Goal: Check status

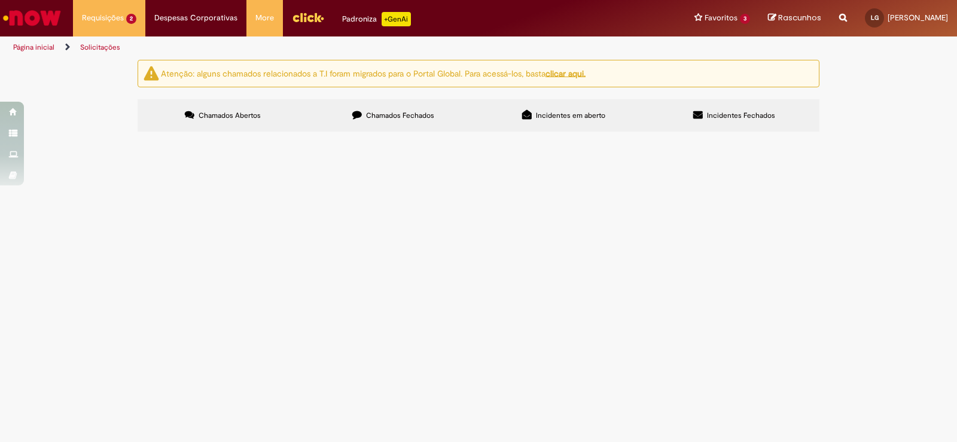
click at [0, 0] on span "solicito reativação de pdv na operação, cliente retornou que é da cidade mesmo" at bounding box center [0, 0] width 0 height 0
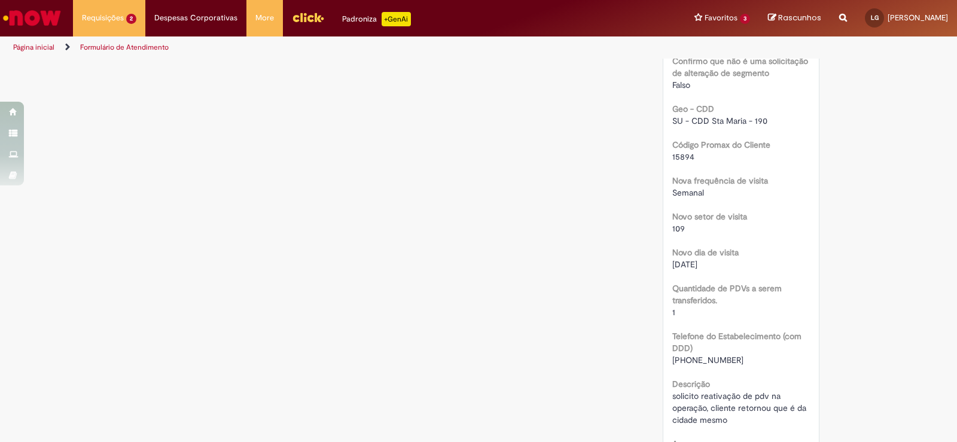
scroll to position [777, 0]
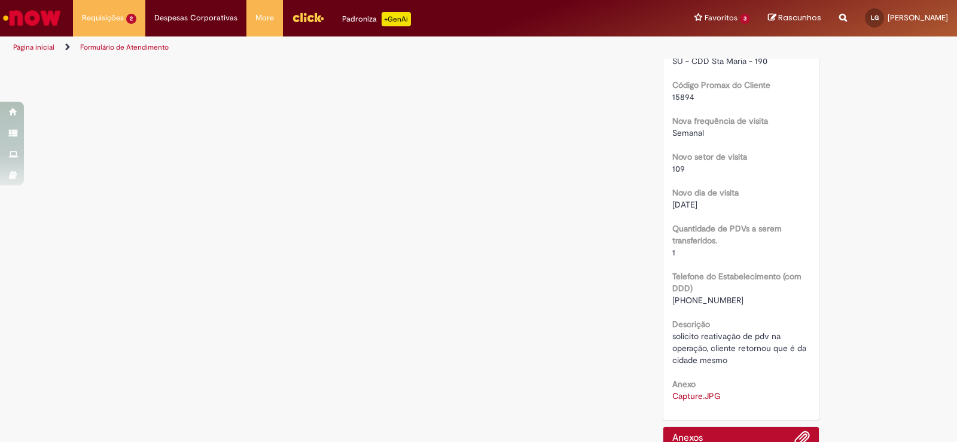
drag, startPoint x: 306, startPoint y: 398, endPoint x: 366, endPoint y: 375, distance: 63.8
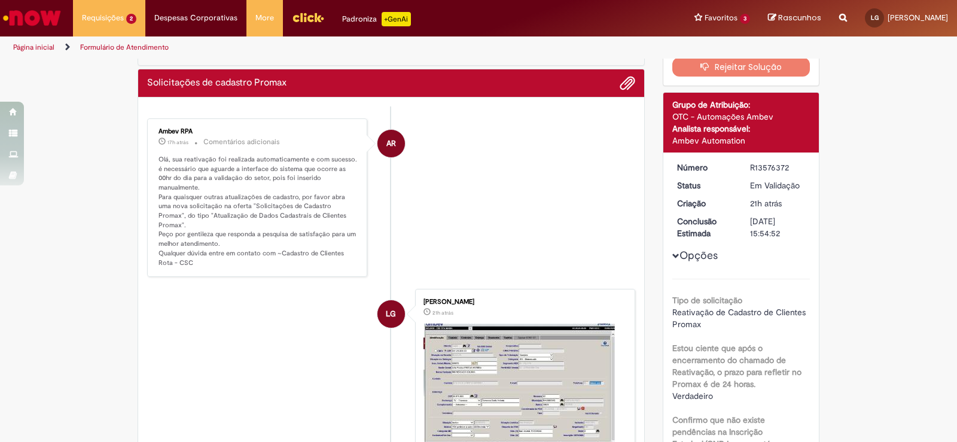
scroll to position [0, 0]
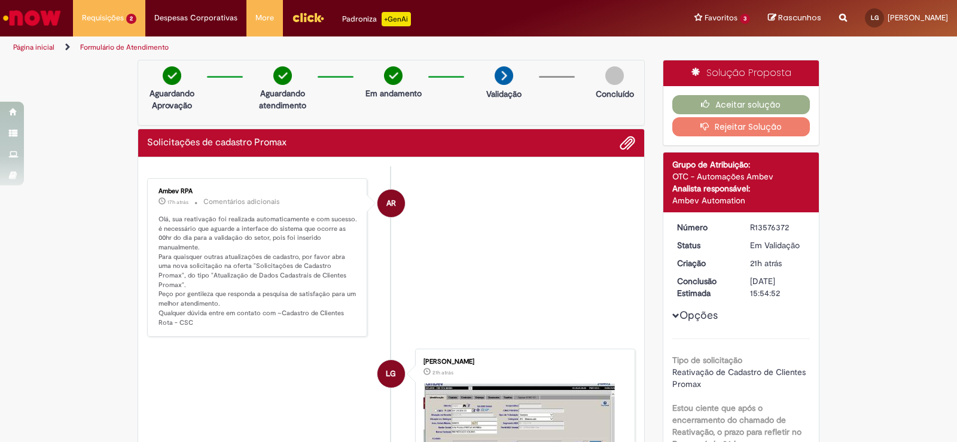
click at [750, 131] on button "Rejeitar Solução" at bounding box center [741, 126] width 138 height 19
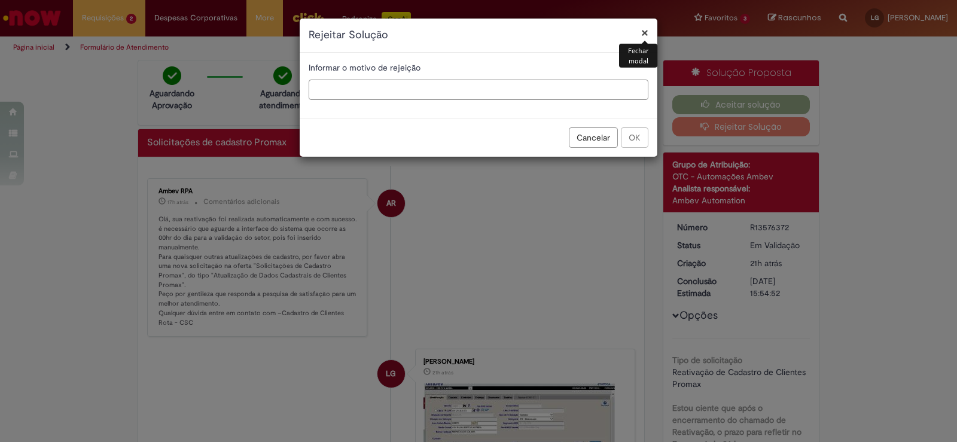
click at [375, 96] on input "text" at bounding box center [479, 90] width 340 height 20
type input "**********"
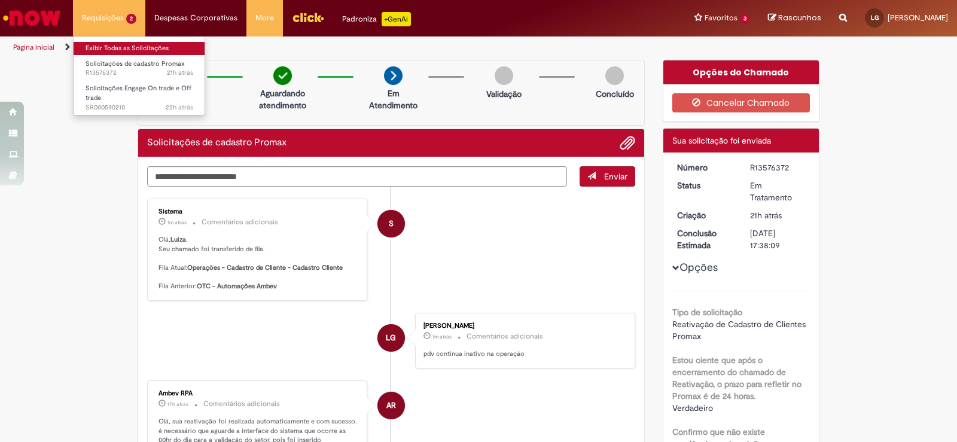
click at [124, 42] on link "Exibir Todas as Solicitações" at bounding box center [140, 48] width 132 height 13
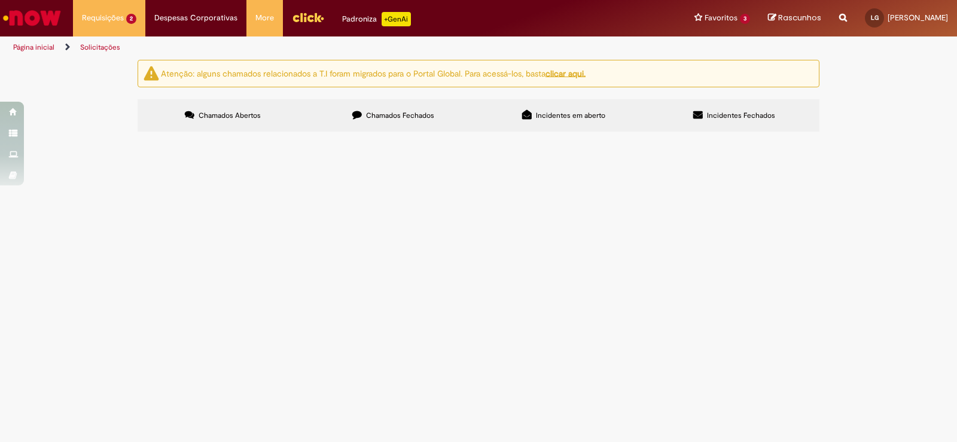
click at [421, 118] on span "Chamados Fechados" at bounding box center [400, 116] width 68 height 10
click at [0, 0] on span "solicito inativação do pdv, cliente tem um novo cnpj no mesmo local e precisa d…" at bounding box center [0, 0] width 0 height 0
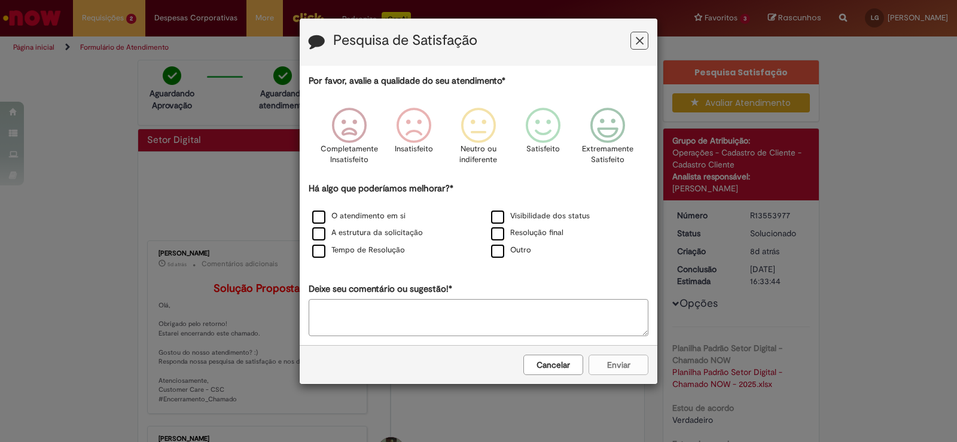
click at [637, 42] on icon "Feedback" at bounding box center [640, 41] width 8 height 13
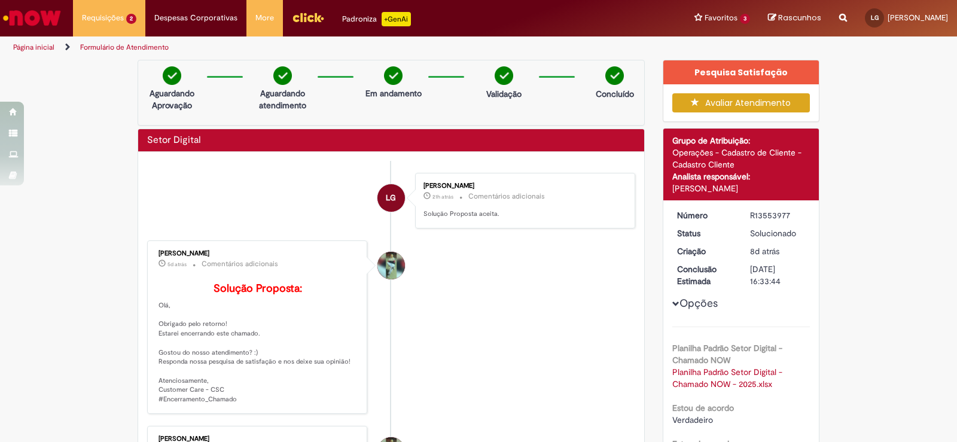
scroll to position [120, 0]
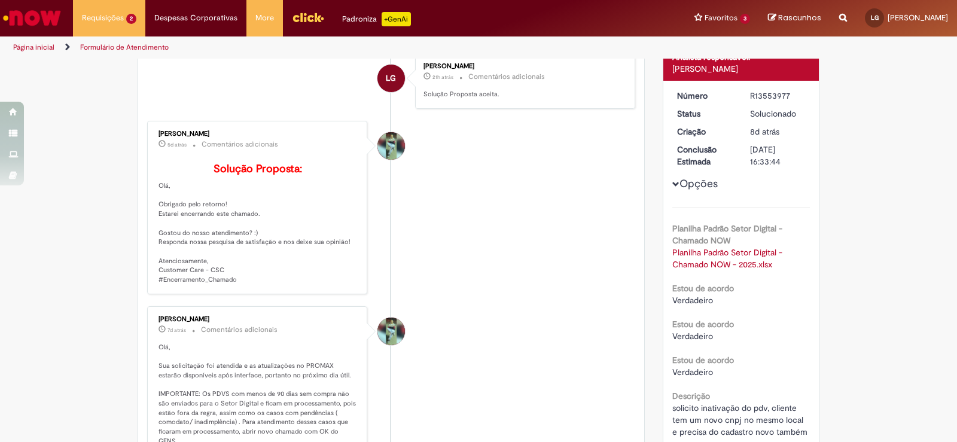
click at [715, 265] on link "Planilha Padrão Setor Digital - Chamado NOW - 2025.xlsx" at bounding box center [728, 258] width 112 height 23
